Goal: Answer question/provide support

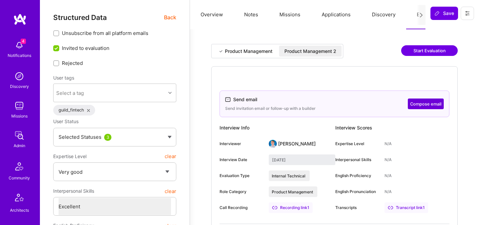
select select "5"
select select "7"
select select "CA"
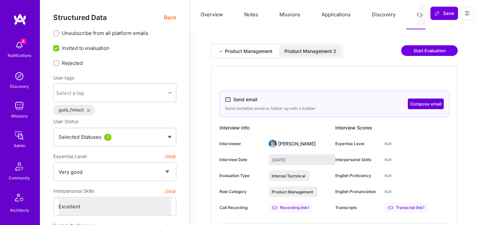
select select "Right Now"
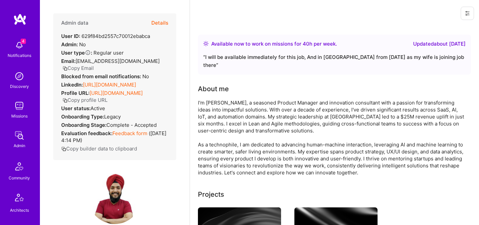
click at [162, 21] on button "Details" at bounding box center [159, 22] width 17 height 19
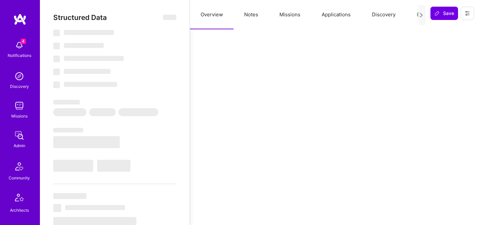
click at [415, 15] on button "Evaluation" at bounding box center [429, 14] width 46 height 29
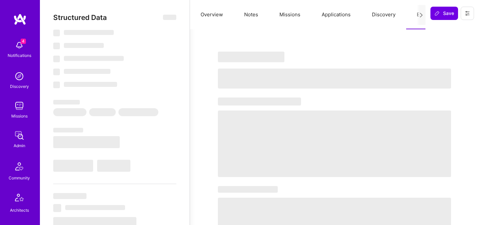
select select "Right Now"
select select "5"
select select "4"
select select "7"
select select "6"
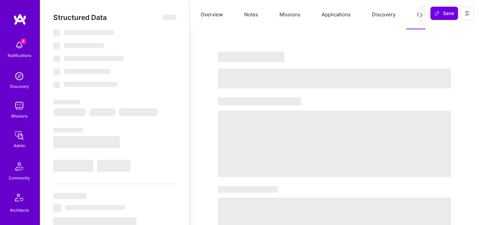
select select "FI"
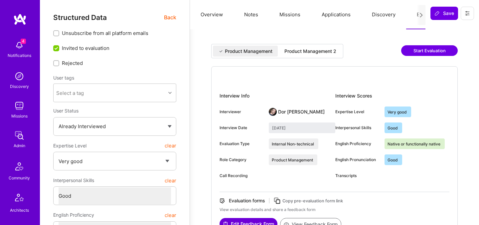
click at [324, 54] on div "Product Management 2" at bounding box center [310, 51] width 52 height 7
type input "September 30, 2025"
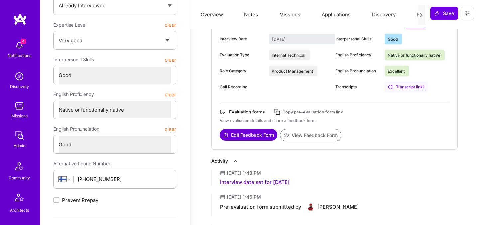
scroll to position [123, 0]
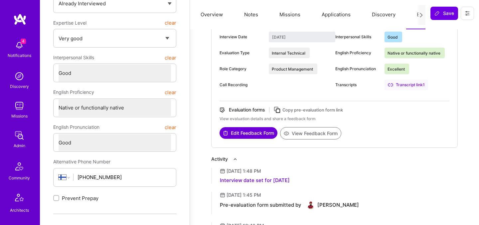
click at [299, 131] on button "View Feedback Form" at bounding box center [310, 133] width 61 height 12
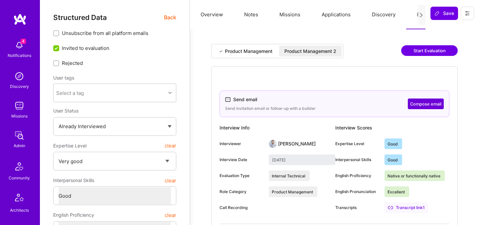
click at [168, 20] on span "Back" at bounding box center [170, 17] width 12 height 8
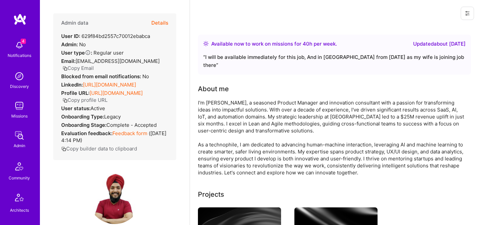
click at [87, 68] on button "Copy Email" at bounding box center [78, 68] width 31 height 7
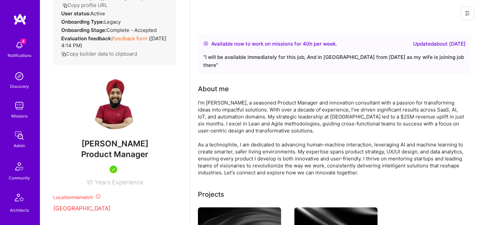
scroll to position [106, 0]
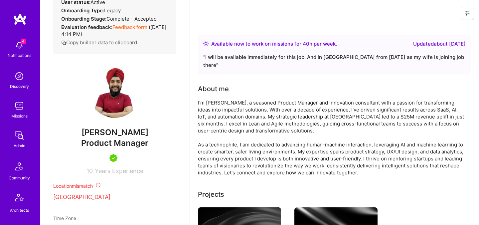
click at [106, 137] on span "Harpreet kohli" at bounding box center [114, 132] width 123 height 10
copy span "Harpreet"
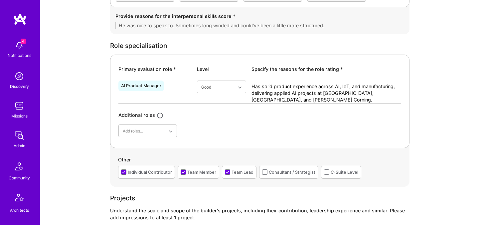
scroll to position [268, 0]
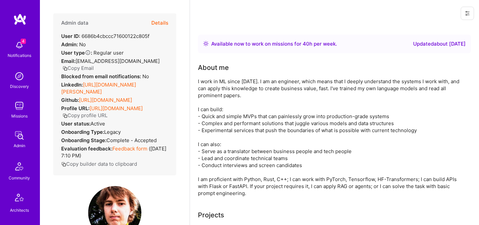
click at [165, 20] on button "Details" at bounding box center [159, 22] width 17 height 19
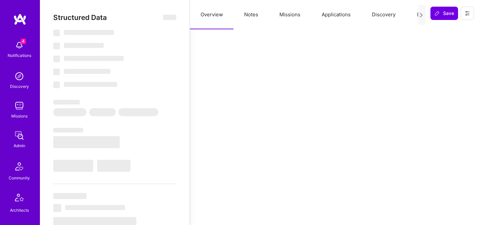
click at [412, 16] on button "Evaluation" at bounding box center [429, 14] width 46 height 29
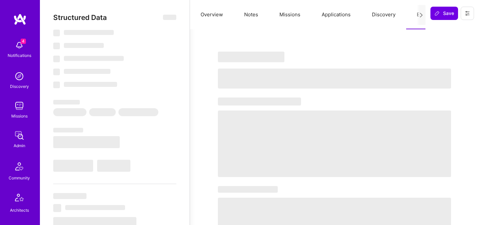
select select "Right Now"
select select "5"
select select "4"
select select "7"
select select "6"
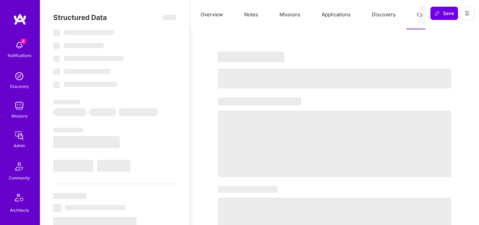
select select "AM"
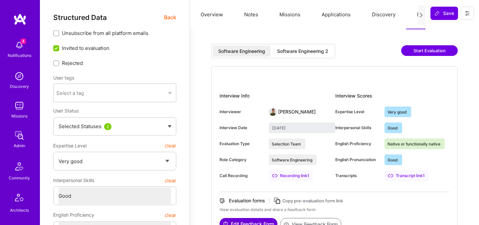
click at [304, 50] on div "Software Engineering 2" at bounding box center [302, 51] width 51 height 7
type input "[DATE]"
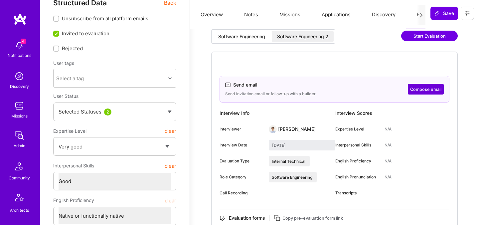
scroll to position [19, 0]
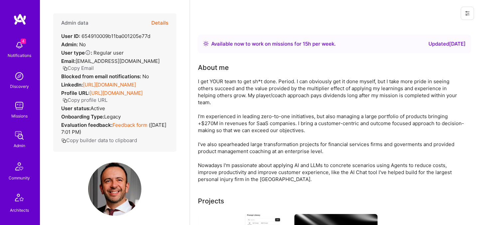
click at [163, 22] on button "Details" at bounding box center [159, 22] width 17 height 19
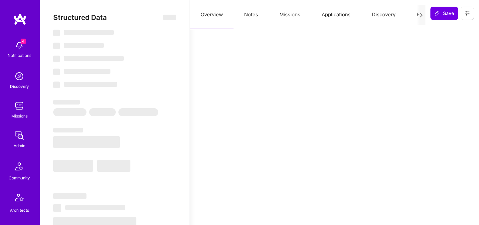
click at [410, 14] on button "Evaluation" at bounding box center [429, 14] width 46 height 29
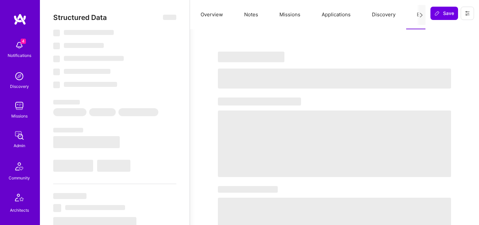
select select "Right Now"
select select "5"
select select "7"
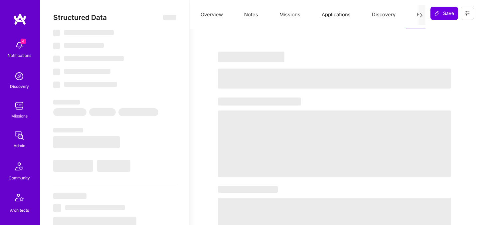
select select "CA"
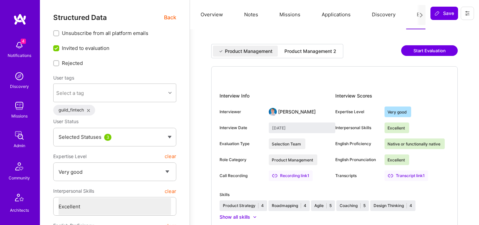
click at [322, 51] on div "Product Management 2" at bounding box center [310, 51] width 52 height 7
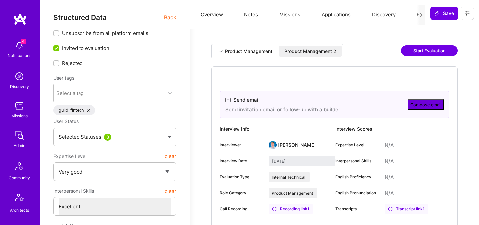
type input "September 30, 2025"
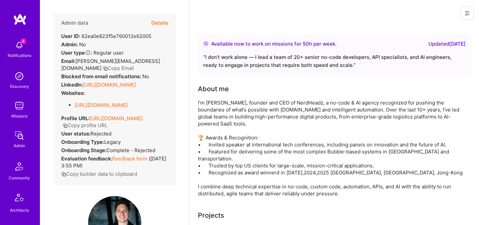
click at [167, 22] on button "Details" at bounding box center [159, 22] width 17 height 19
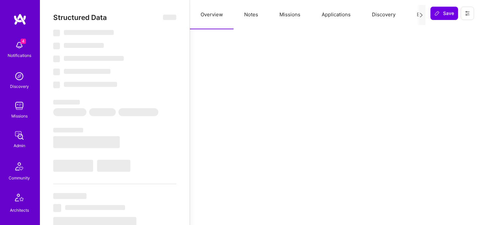
click at [414, 15] on button "Evaluation" at bounding box center [429, 14] width 46 height 29
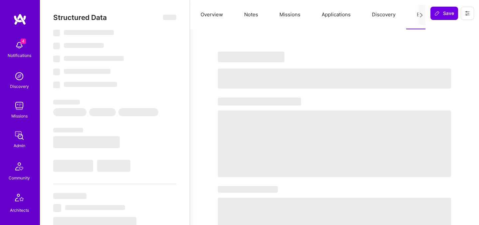
select select "Right Now"
select select "3"
select select "4"
select select "6"
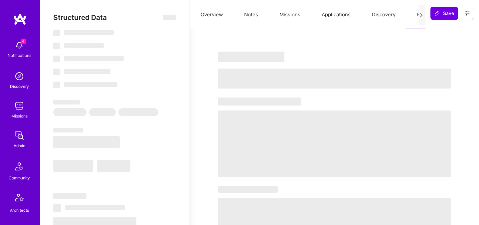
select select "PT"
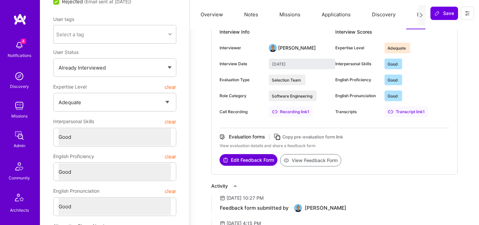
scroll to position [84, 0]
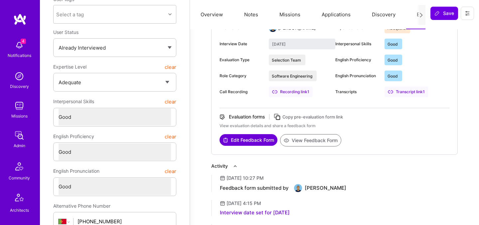
click at [292, 138] on button "View Feedback Form" at bounding box center [310, 140] width 61 height 12
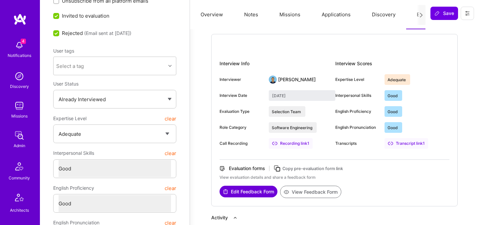
scroll to position [0, 0]
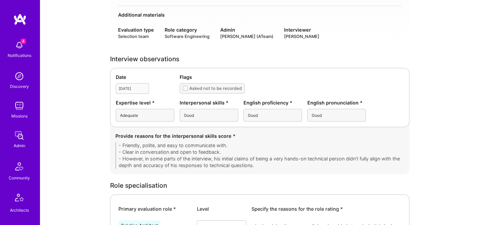
scroll to position [155, 0]
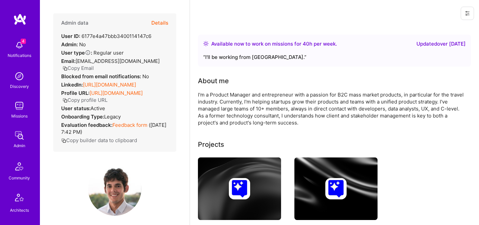
click at [159, 18] on button "Details" at bounding box center [159, 22] width 17 height 19
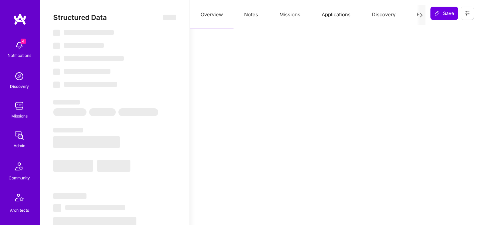
click at [416, 15] on button "Evaluation" at bounding box center [429, 14] width 46 height 29
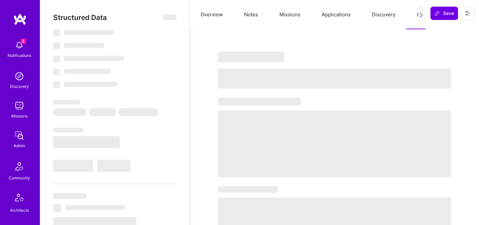
select select "Right Now"
select select "5"
select select "4"
select select "6"
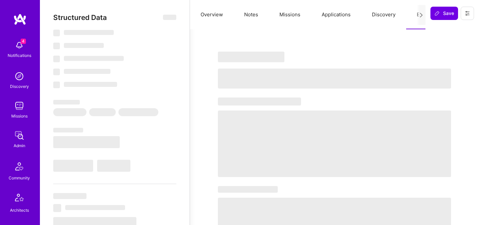
select select "US"
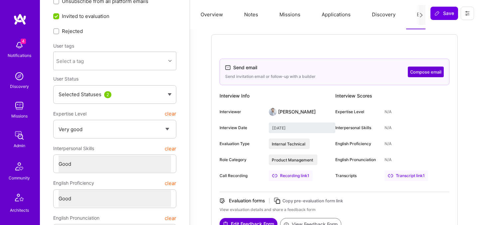
scroll to position [33, 0]
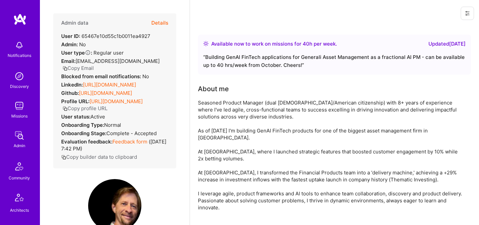
drag, startPoint x: 0, startPoint y: 0, endPoint x: 163, endPoint y: 23, distance: 165.0
click at [163, 23] on button "Details" at bounding box center [159, 22] width 17 height 19
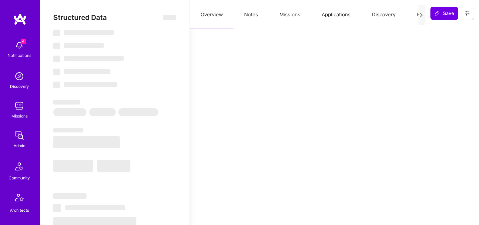
click at [406, 16] on button "Evaluation" at bounding box center [429, 14] width 46 height 29
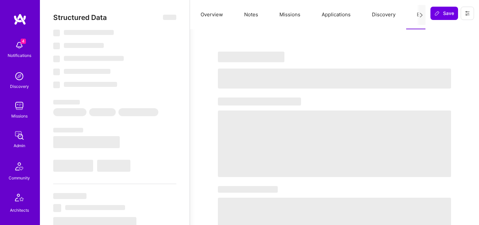
select select "Right Now"
select select "5"
select select "7"
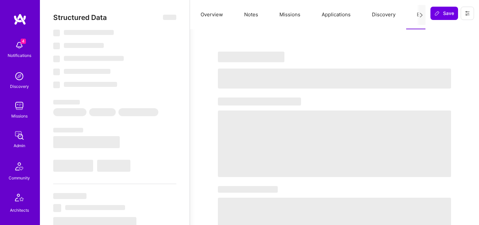
select select "IT"
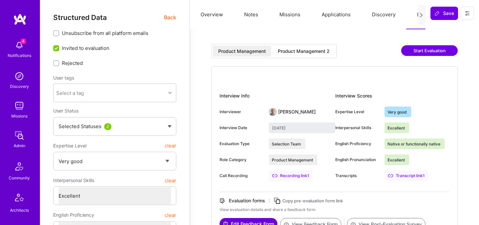
click at [309, 55] on div "Product Management 2" at bounding box center [304, 51] width 63 height 11
type input "[DATE]"
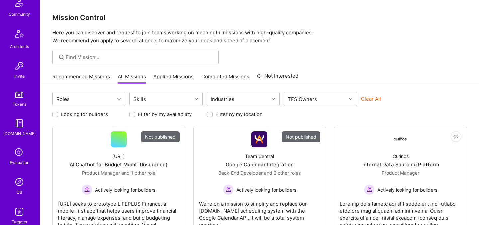
scroll to position [200, 0]
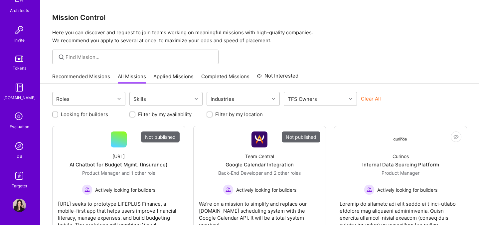
click at [19, 148] on img at bounding box center [19, 145] width 13 height 13
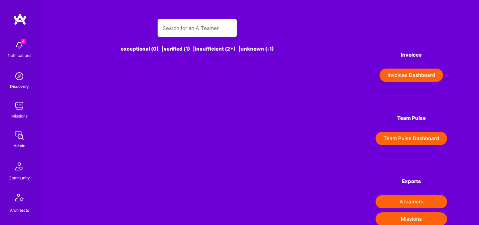
click at [199, 29] on input "text" at bounding box center [197, 28] width 69 height 17
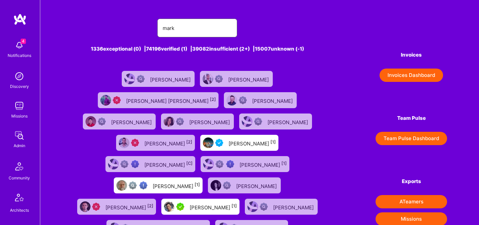
type input "[PERSON_NAME]"
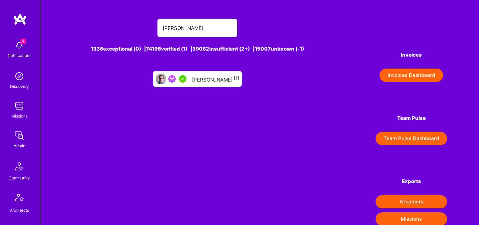
click at [198, 77] on div "Mark Conway [1]" at bounding box center [215, 79] width 47 height 9
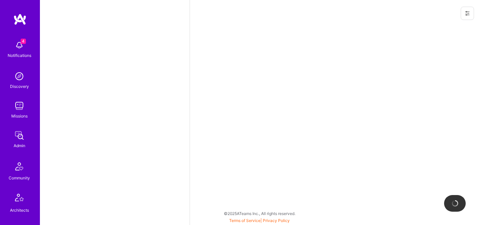
click at [464, 14] on button at bounding box center [467, 13] width 13 height 13
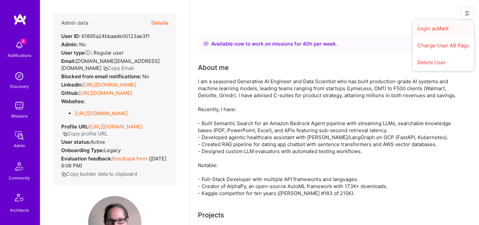
click at [434, 30] on button "Login as Mark" at bounding box center [444, 28] width 62 height 17
